Goal: Navigation & Orientation: Go to known website

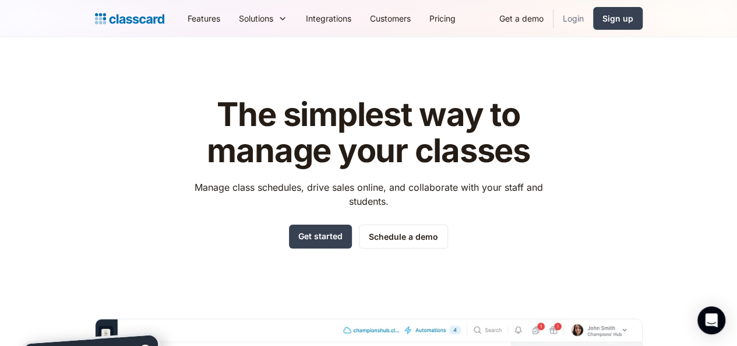
click at [593, 18] on link "Login" at bounding box center [574, 18] width 40 height 26
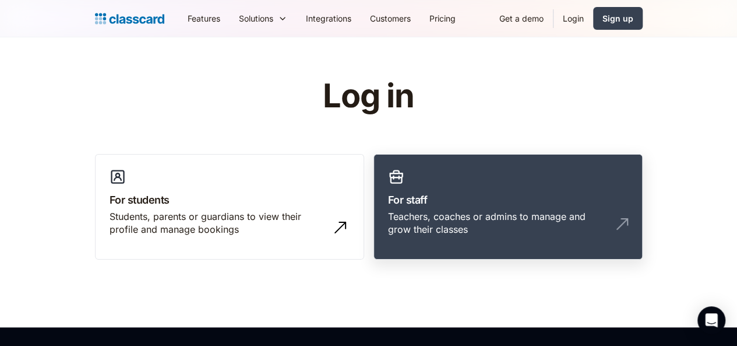
click at [546, 195] on h3 "For staff" at bounding box center [508, 200] width 240 height 16
